Goal: Transaction & Acquisition: Purchase product/service

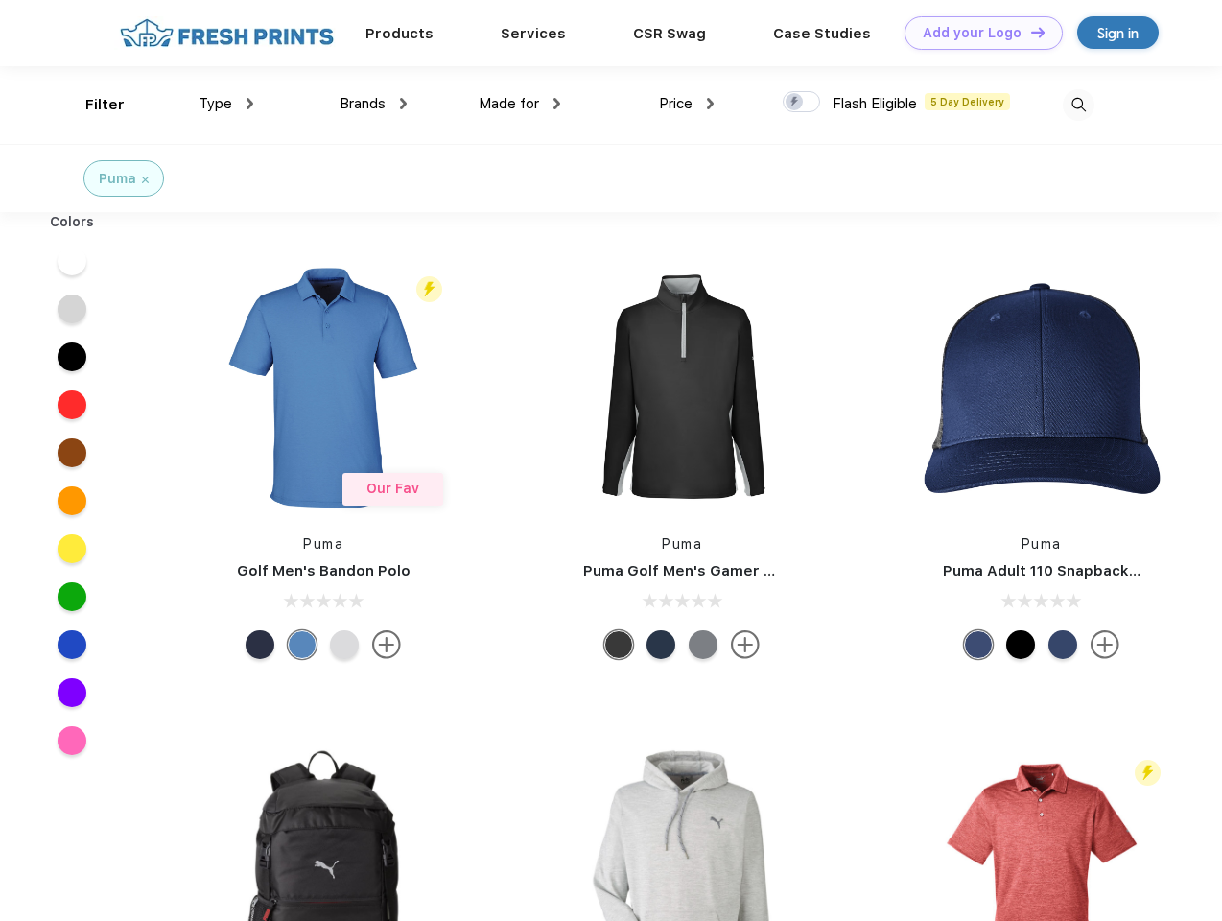
scroll to position [1, 0]
click at [977, 33] on link "Add your Logo Design Tool" at bounding box center [984, 33] width 158 height 34
click at [0, 0] on div "Design Tool" at bounding box center [0, 0] width 0 height 0
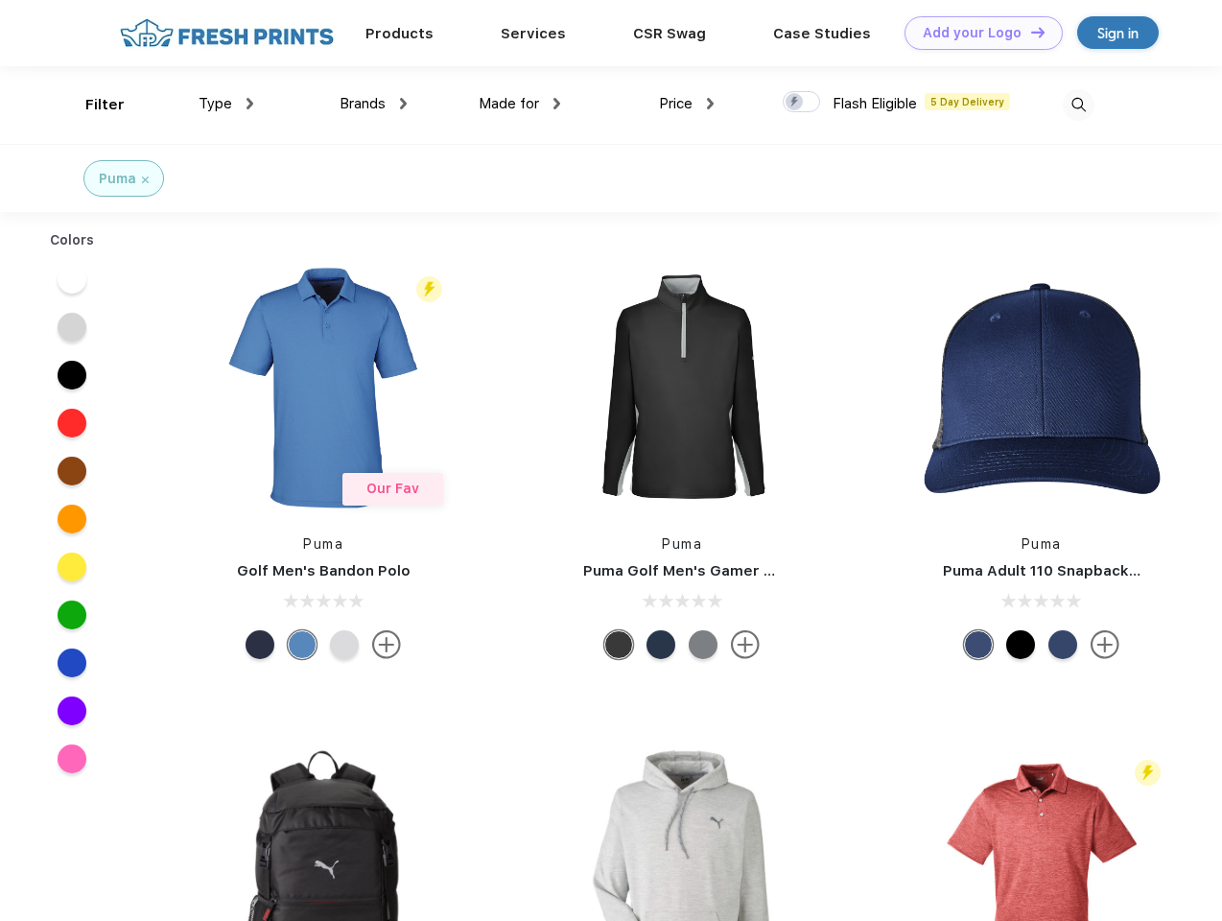
click at [1029, 32] on link "Add your Logo Design Tool" at bounding box center [984, 33] width 158 height 34
click at [92, 105] on div "Filter" at bounding box center [104, 105] width 39 height 22
click at [226, 104] on span "Type" at bounding box center [216, 103] width 34 height 17
click at [373, 104] on span "Brands" at bounding box center [363, 103] width 46 height 17
click at [520, 104] on span "Made for" at bounding box center [509, 103] width 60 height 17
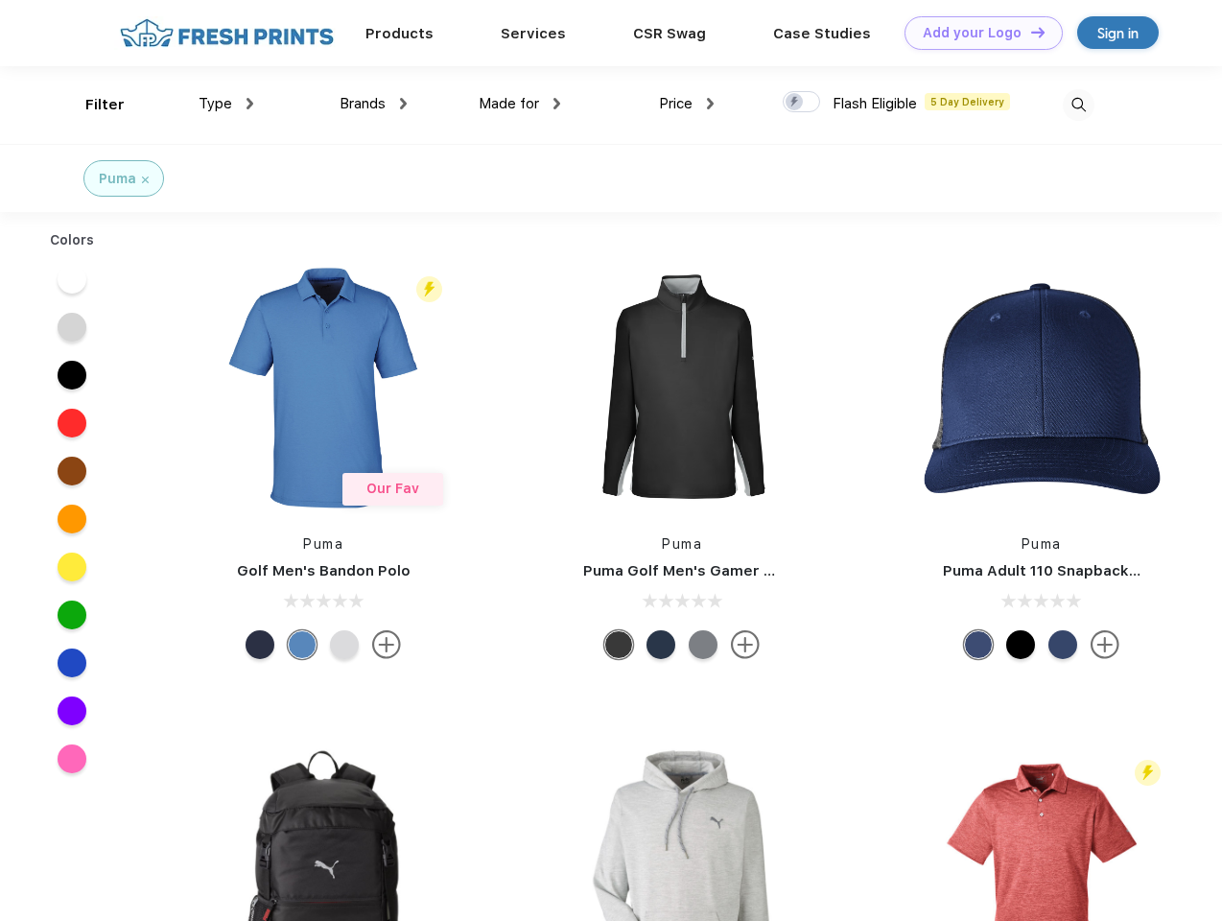
click at [687, 104] on span "Price" at bounding box center [676, 103] width 34 height 17
click at [802, 103] on div at bounding box center [801, 101] width 37 height 21
click at [795, 103] on input "checkbox" at bounding box center [789, 96] width 12 height 12
click at [1078, 105] on img at bounding box center [1079, 105] width 32 height 32
